Goal: Information Seeking & Learning: Learn about a topic

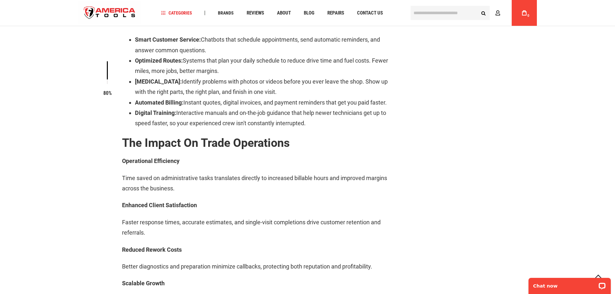
scroll to position [872, 0]
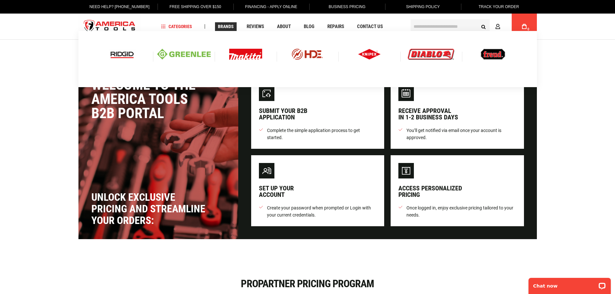
click at [242, 55] on img at bounding box center [245, 54] width 33 height 11
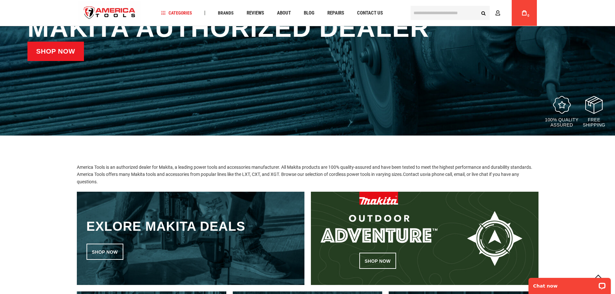
click at [74, 56] on link "Shop now" at bounding box center [55, 51] width 57 height 19
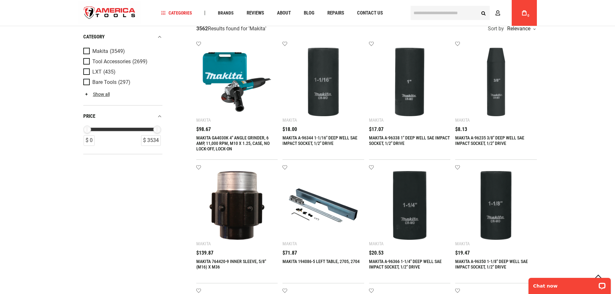
scroll to position [32, 0]
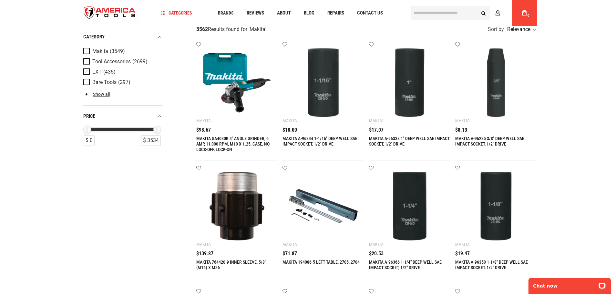
click at [84, 71] on span "Product Filters" at bounding box center [87, 71] width 9 height 7
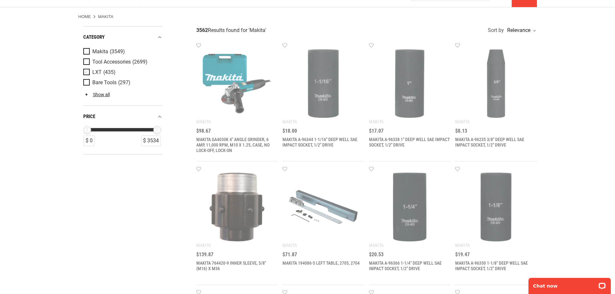
scroll to position [0, 0]
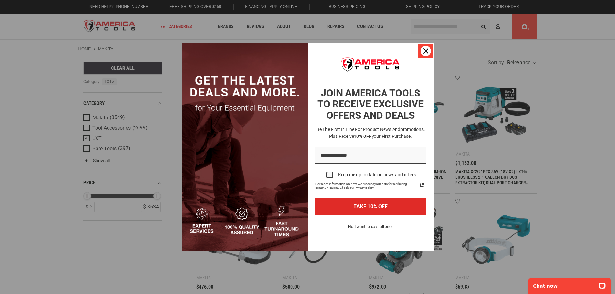
click at [421, 52] on div "Close" at bounding box center [426, 51] width 10 height 10
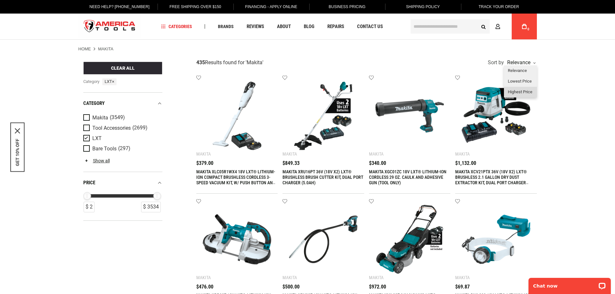
click at [519, 93] on div "Highest Price" at bounding box center [520, 92] width 33 height 11
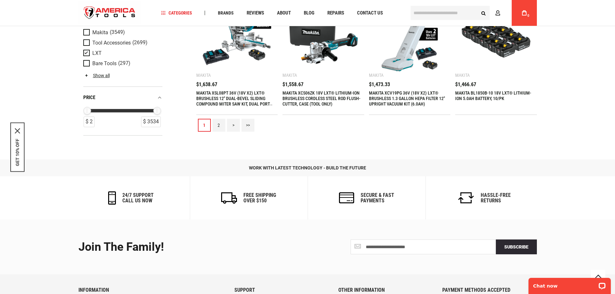
scroll to position [613, 0]
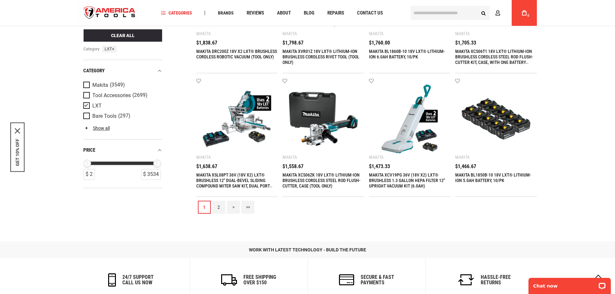
click at [218, 209] on link "2" at bounding box center [218, 207] width 13 height 13
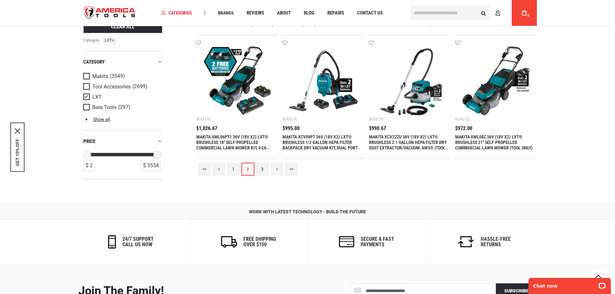
scroll to position [678, 0]
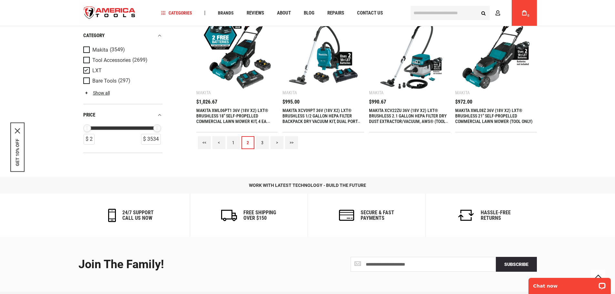
click at [261, 145] on link "3" at bounding box center [262, 142] width 13 height 13
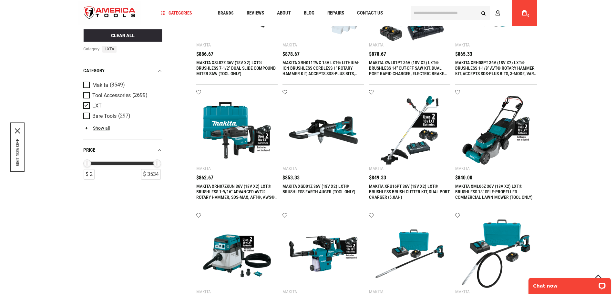
scroll to position [549, 0]
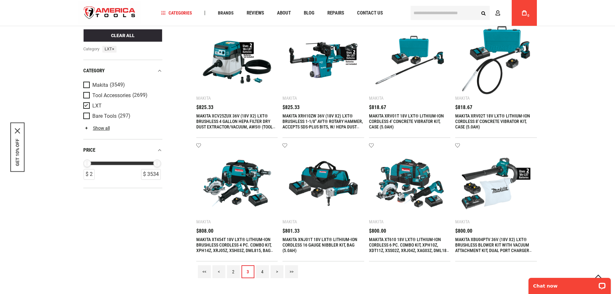
click at [262, 272] on link "4" at bounding box center [262, 271] width 13 height 13
